Goal: Information Seeking & Learning: Learn about a topic

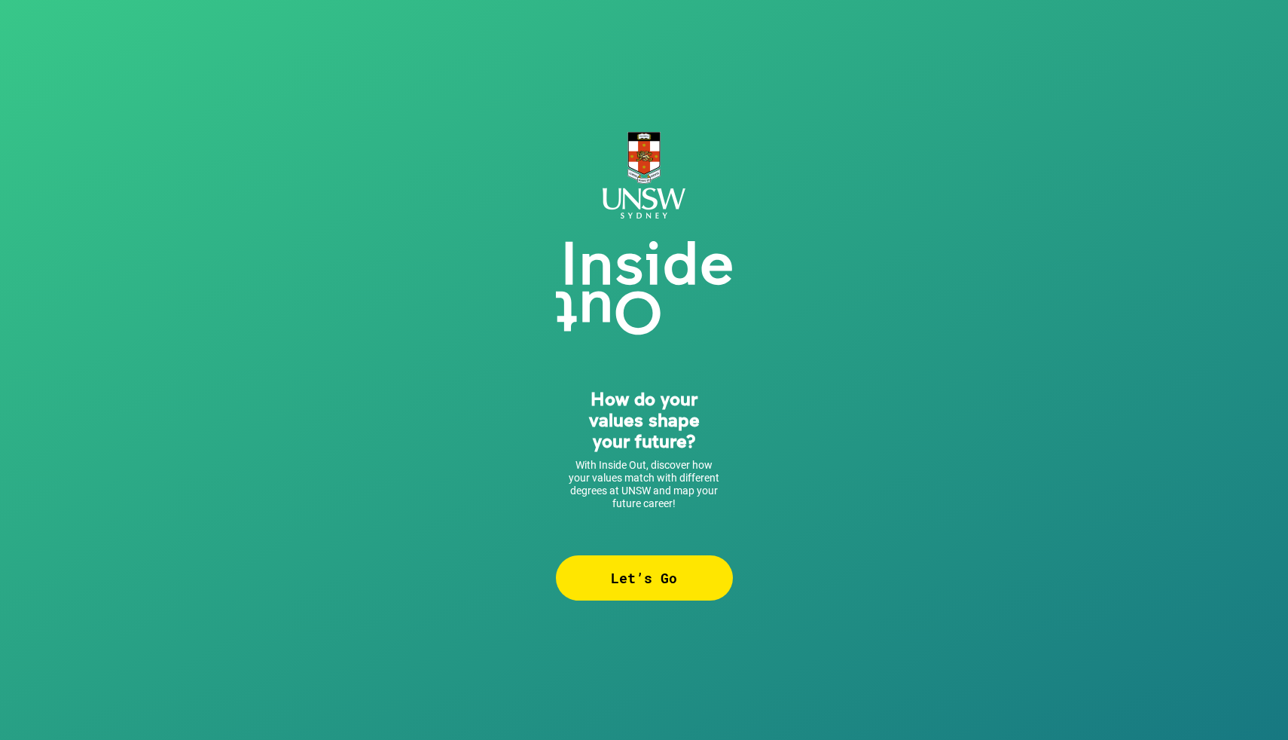
click at [668, 577] on div "Let’s Go" at bounding box center [644, 577] width 177 height 45
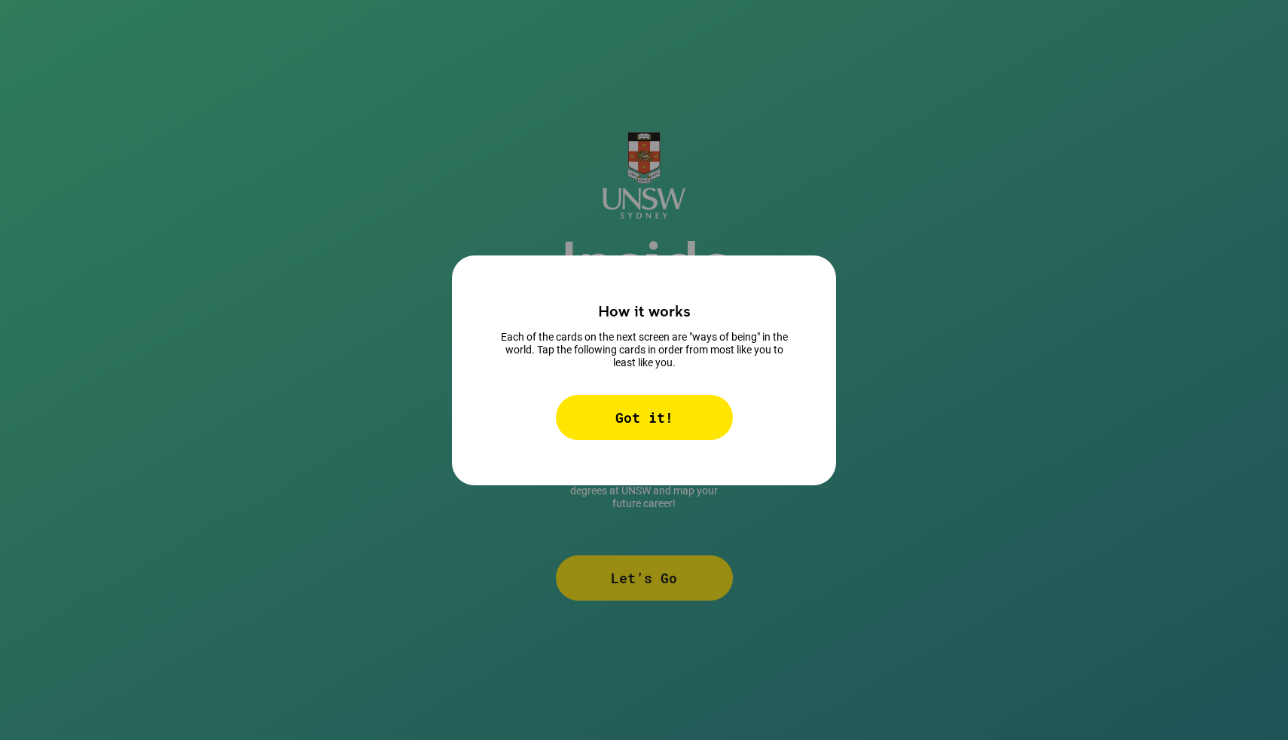
click at [663, 420] on div "Got it!" at bounding box center [644, 417] width 177 height 45
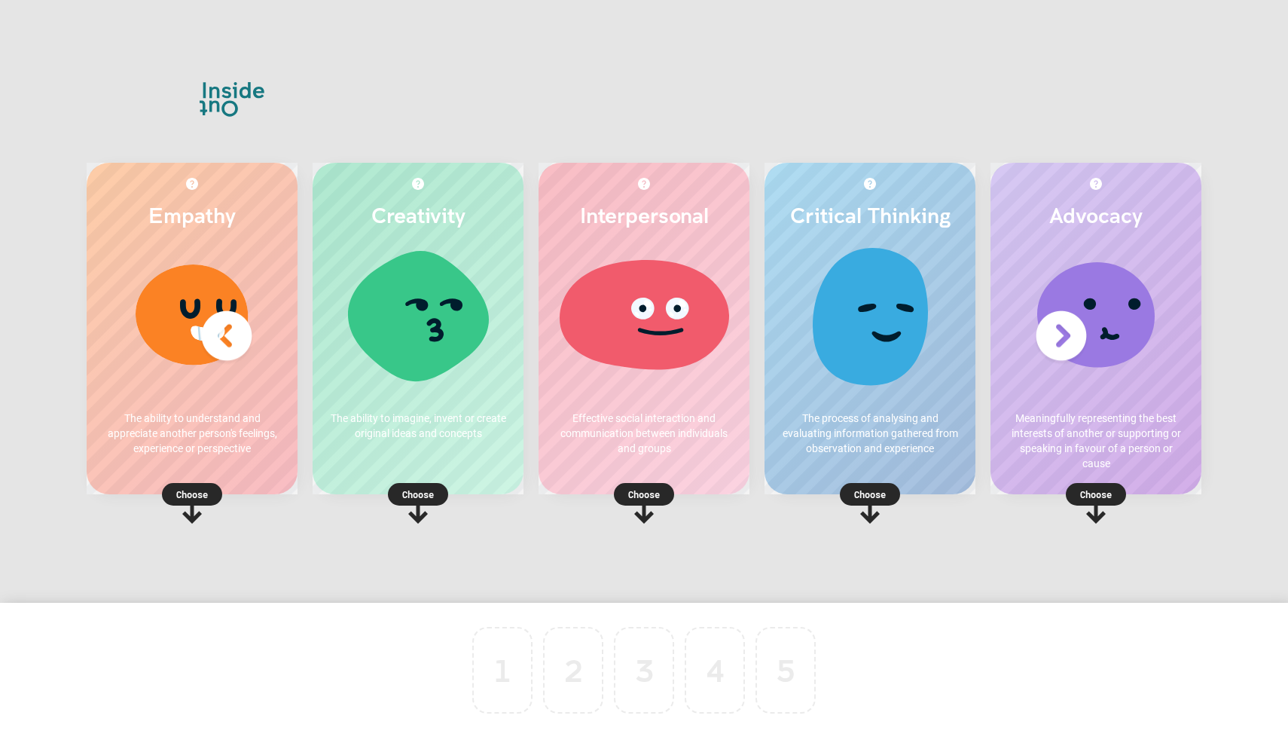
drag, startPoint x: 851, startPoint y: 333, endPoint x: 852, endPoint y: 319, distance: 13.6
click at [852, 319] on div at bounding box center [870, 320] width 181 height 151
click at [871, 507] on icon at bounding box center [870, 511] width 20 height 24
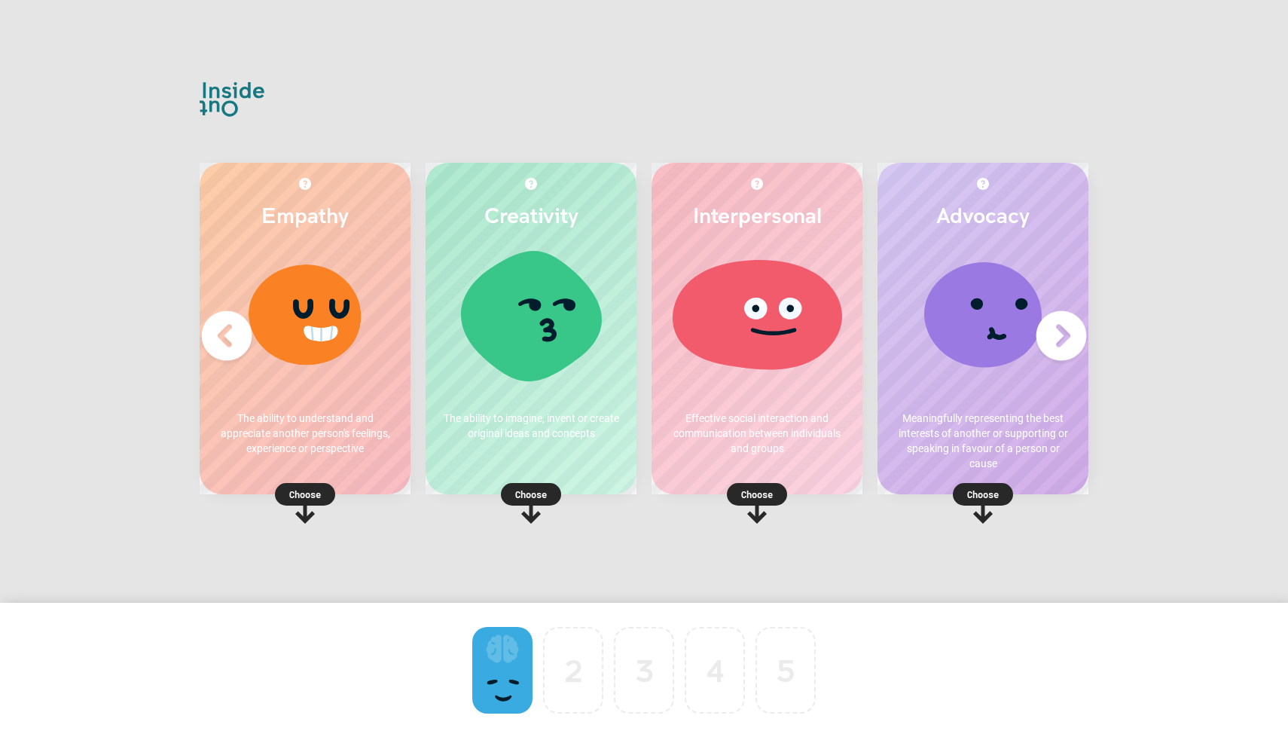
click at [534, 493] on p "Choose" at bounding box center [531, 494] width 211 height 15
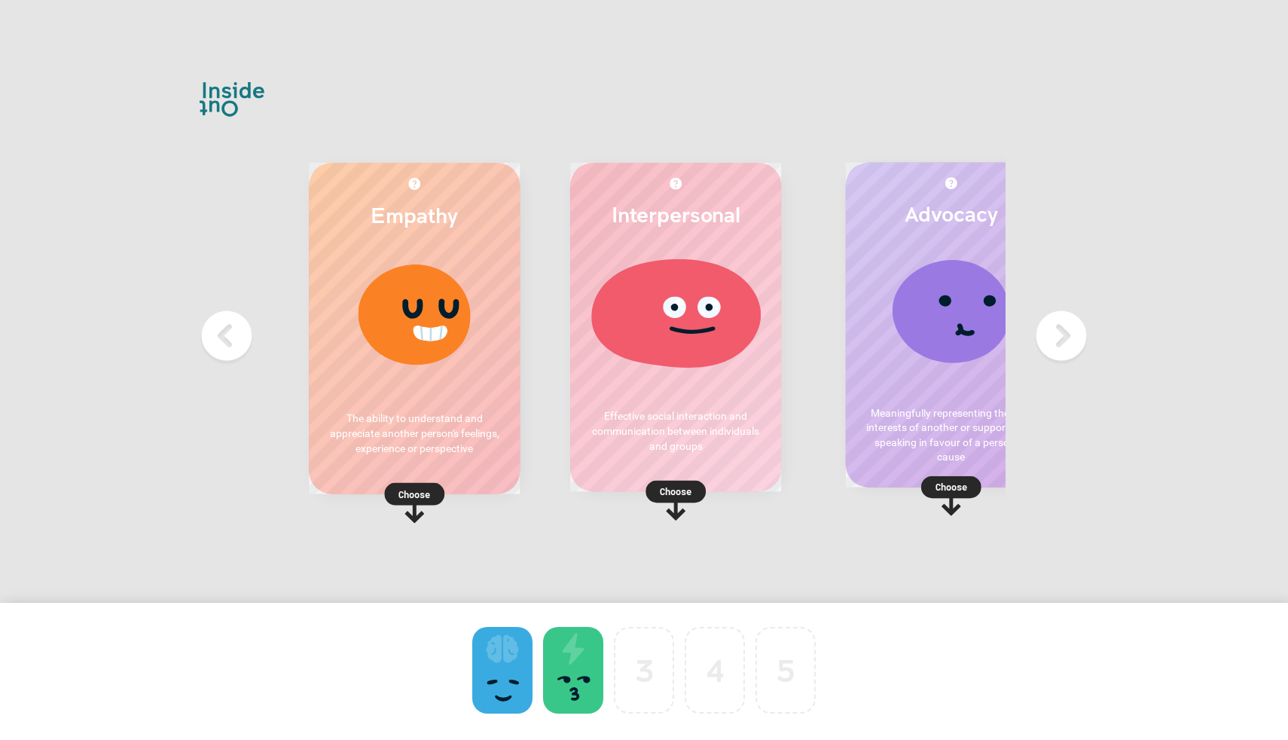
click at [350, 479] on div "Empathy The ability to understand and appreciate another person's feelings, exp…" at bounding box center [414, 328] width 211 height 331
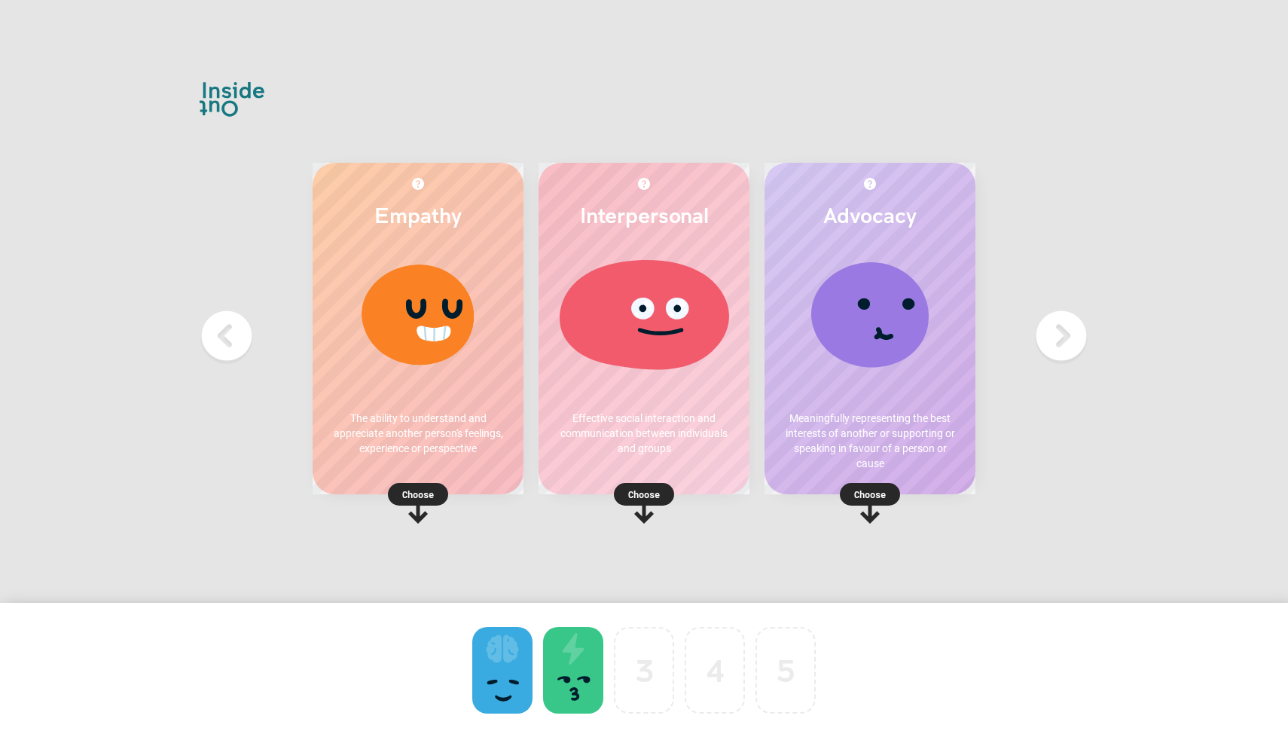
click at [440, 478] on div "Empathy The ability to understand and appreciate another person's feelings, exp…" at bounding box center [418, 328] width 211 height 331
click at [429, 490] on p "Choose" at bounding box center [418, 494] width 211 height 15
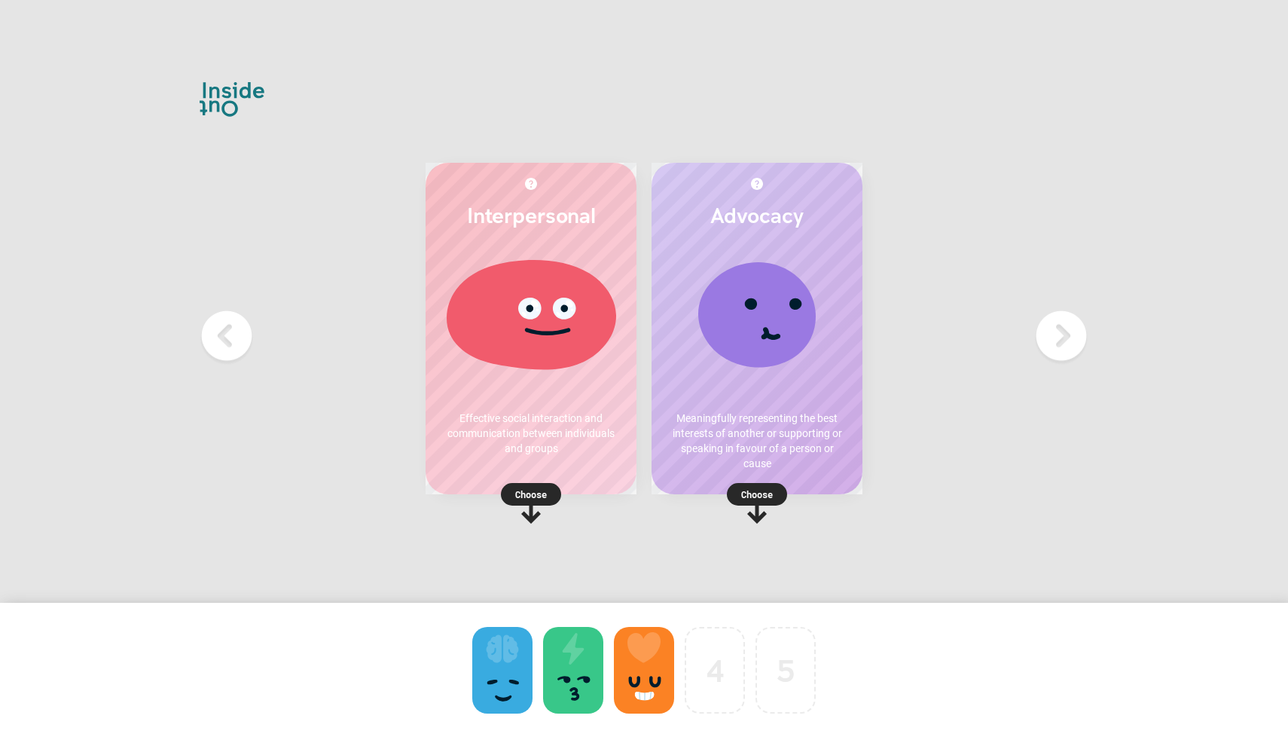
click at [748, 508] on icon at bounding box center [757, 503] width 60 height 41
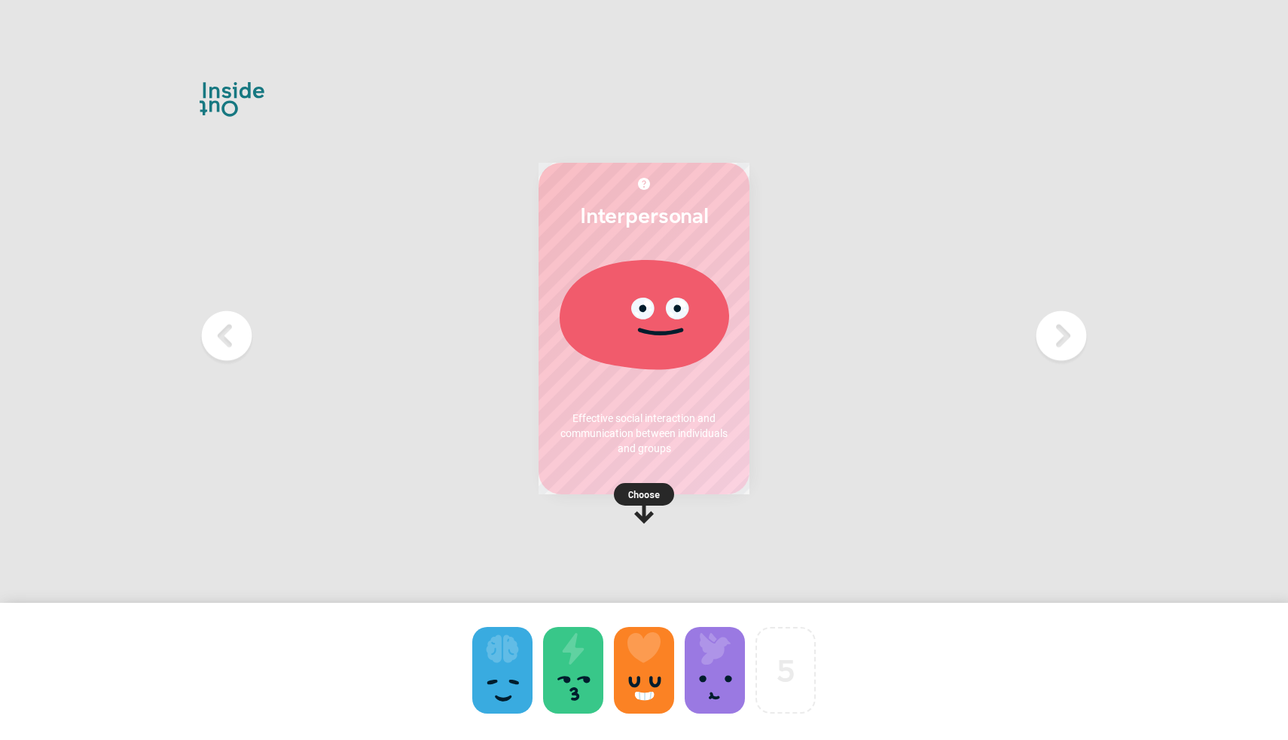
click at [703, 533] on div "Interpersonal Effective social interaction and communication between individual…" at bounding box center [644, 347] width 226 height 384
click at [651, 504] on rect at bounding box center [644, 494] width 60 height 23
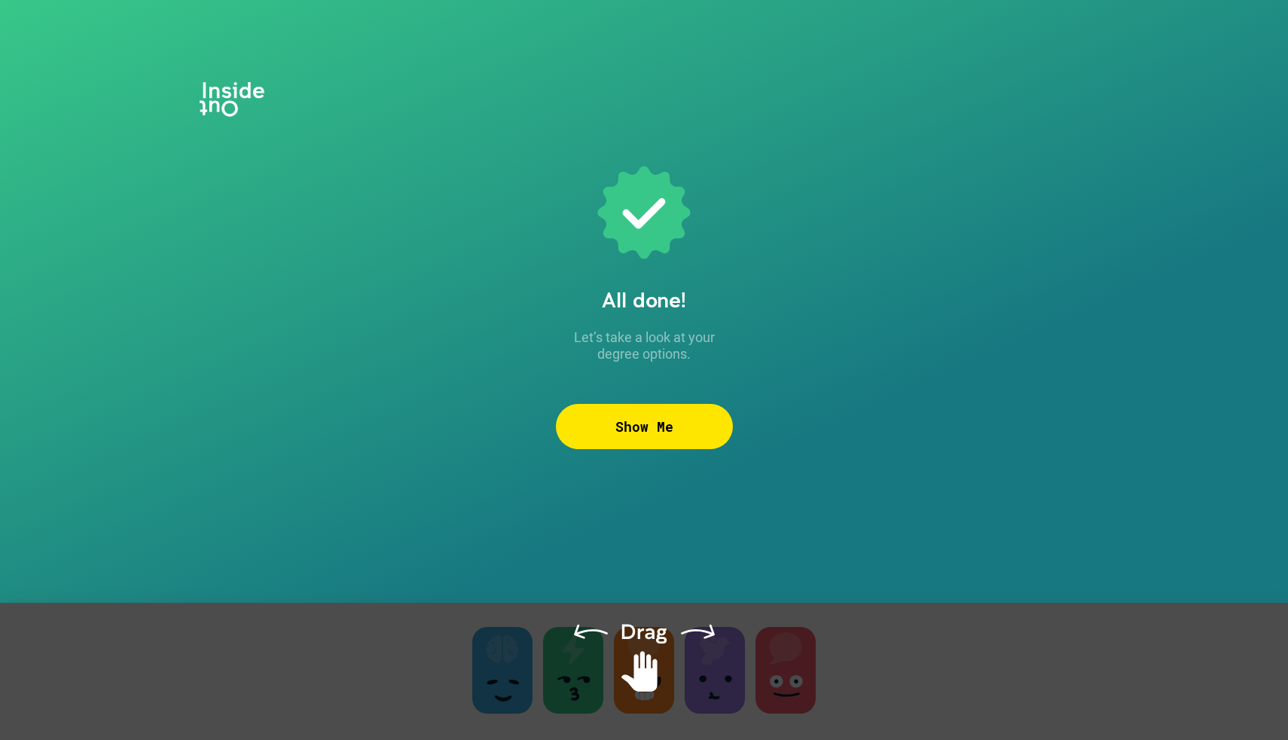
click at [675, 425] on div "Show Me" at bounding box center [644, 426] width 177 height 45
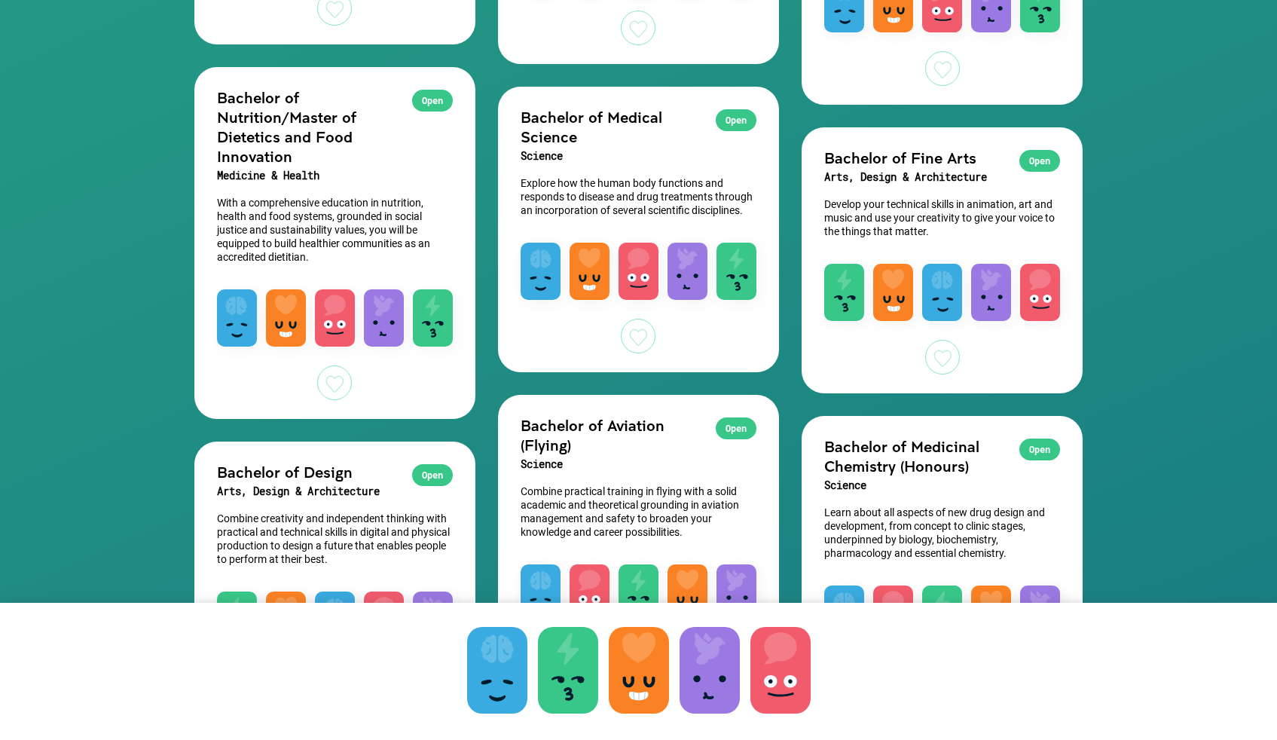
scroll to position [2093, 0]
